Goal: Task Accomplishment & Management: Manage account settings

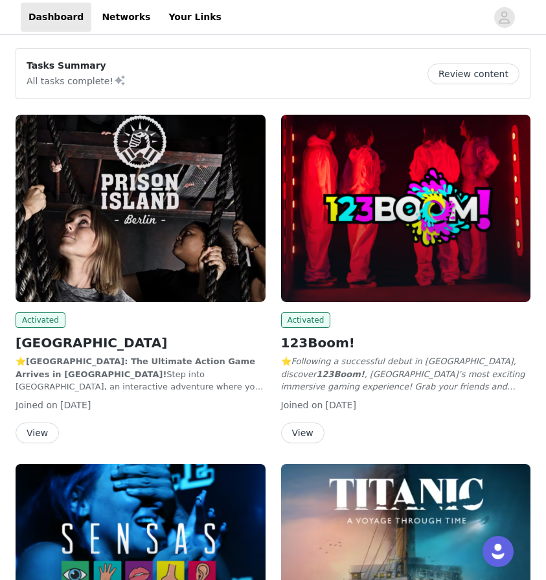
click at [43, 437] on button "View" at bounding box center [37, 432] width 43 height 21
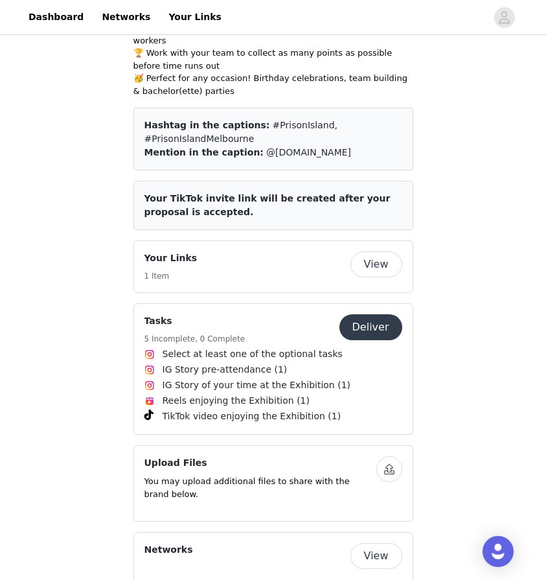
scroll to position [453, 0]
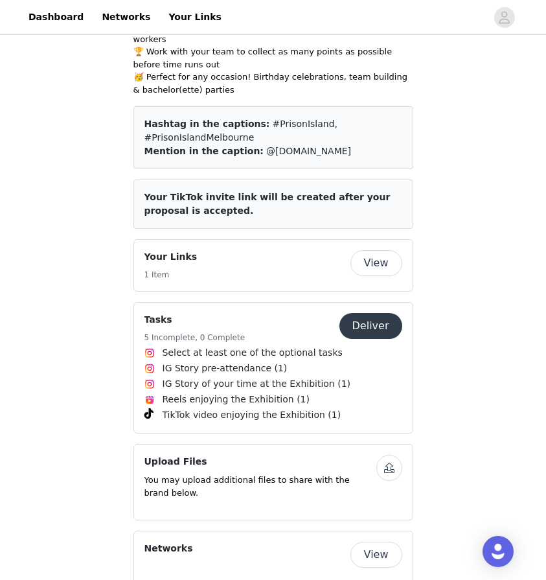
click at [187, 362] on span "IG Story pre-attendance (1)" at bounding box center [225, 369] width 125 height 14
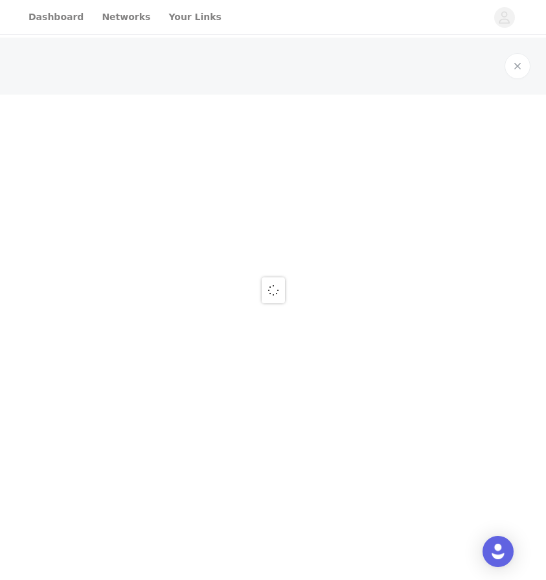
click at [187, 355] on div at bounding box center [273, 290] width 546 height 580
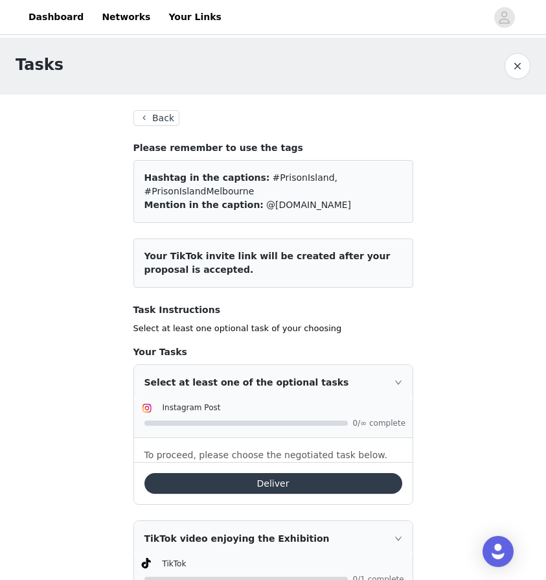
click at [154, 111] on button "Back" at bounding box center [156, 118] width 47 height 16
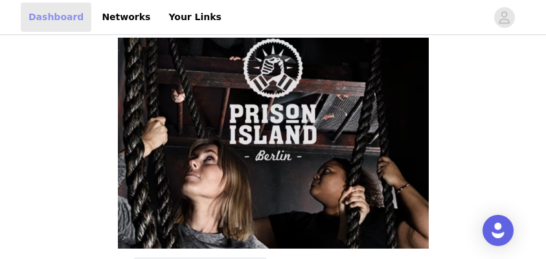
click at [68, 21] on link "Dashboard" at bounding box center [56, 17] width 71 height 29
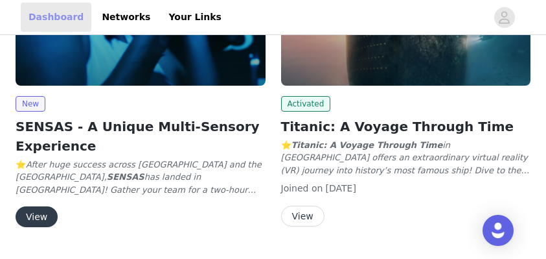
scroll to position [570, 0]
